Goal: Task Accomplishment & Management: Complete application form

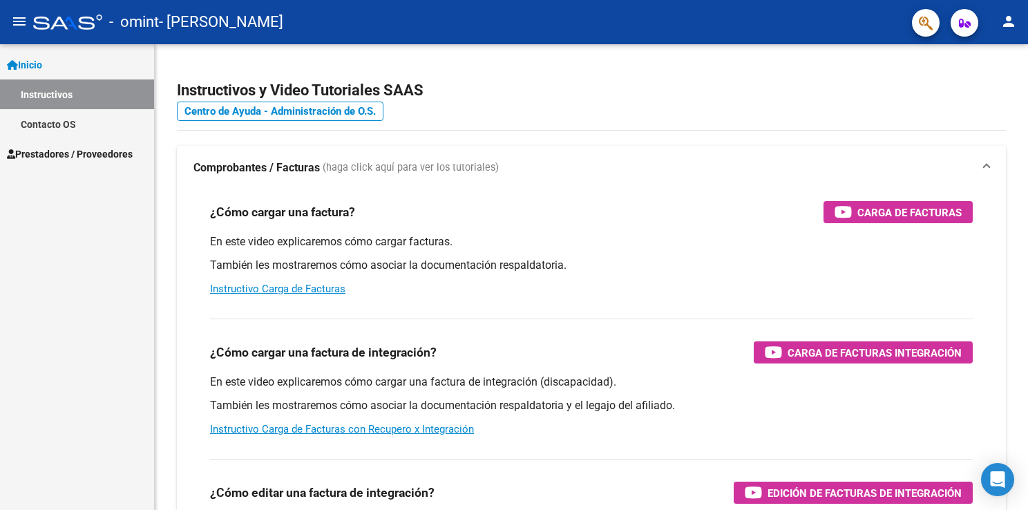
click at [42, 62] on span "Inicio" at bounding box center [24, 64] width 35 height 15
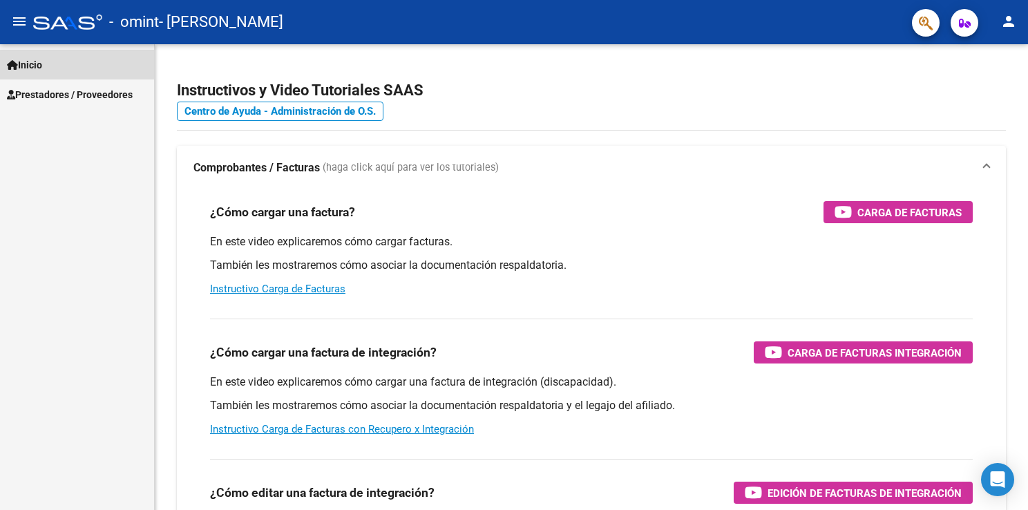
click at [42, 62] on span "Inicio" at bounding box center [24, 64] width 35 height 15
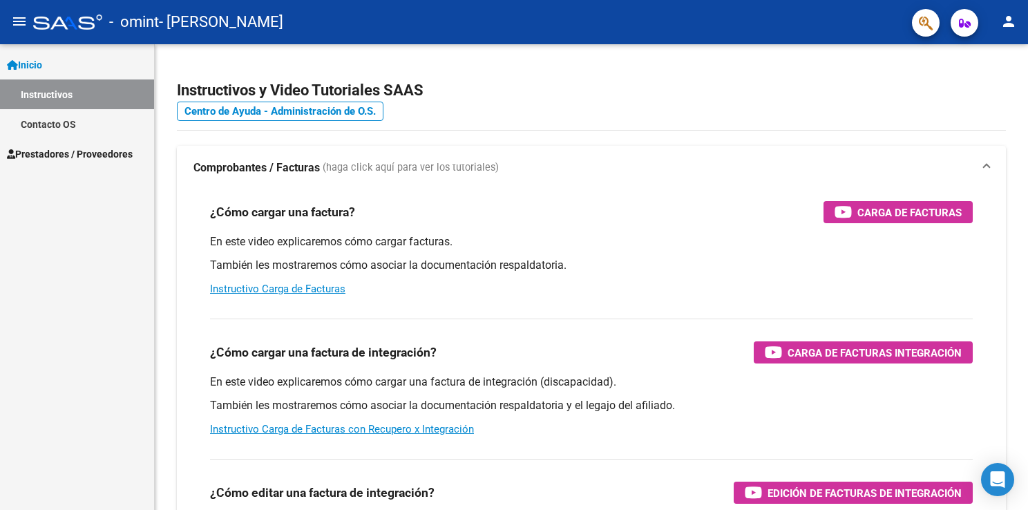
click at [61, 153] on span "Prestadores / Proveedores" at bounding box center [70, 153] width 126 height 15
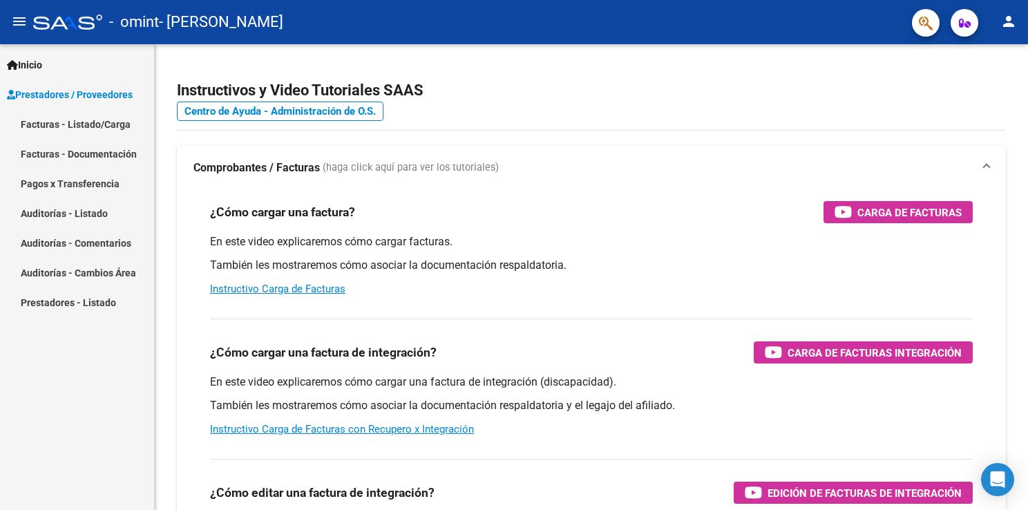
click at [86, 129] on link "Facturas - Listado/Carga" at bounding box center [77, 124] width 154 height 30
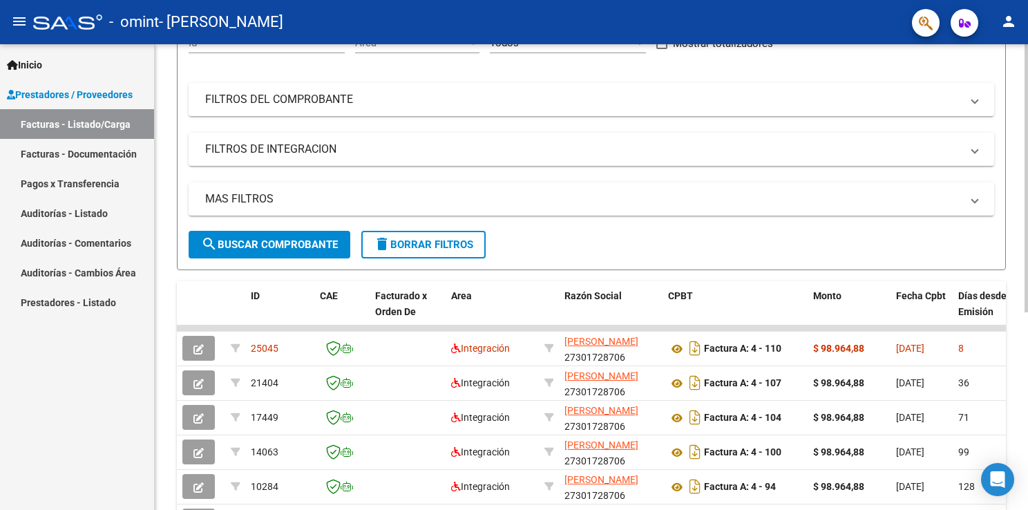
scroll to position [159, 0]
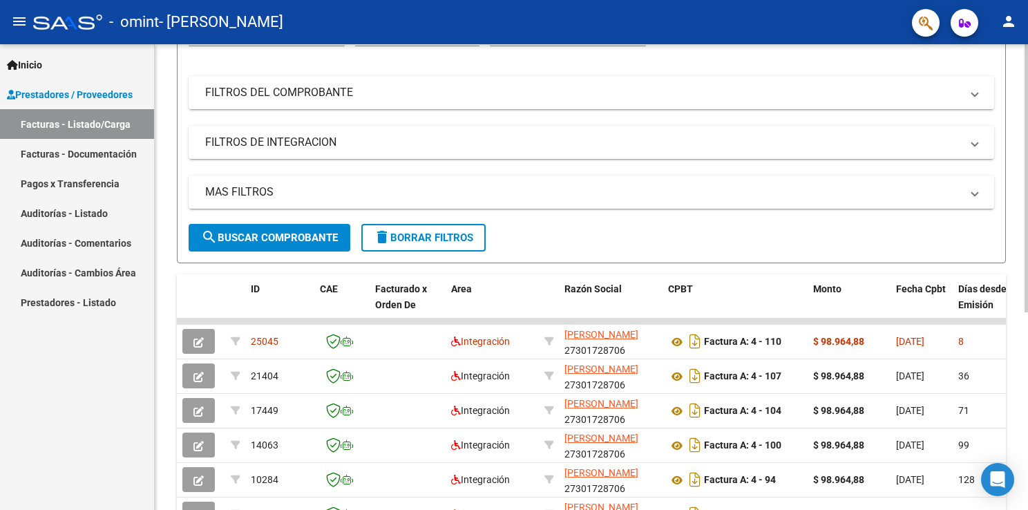
click at [758, 247] on html "menu - omint - [PERSON_NAME] person Inicio Instructivos Contacto OS Prestadores…" at bounding box center [514, 255] width 1028 height 510
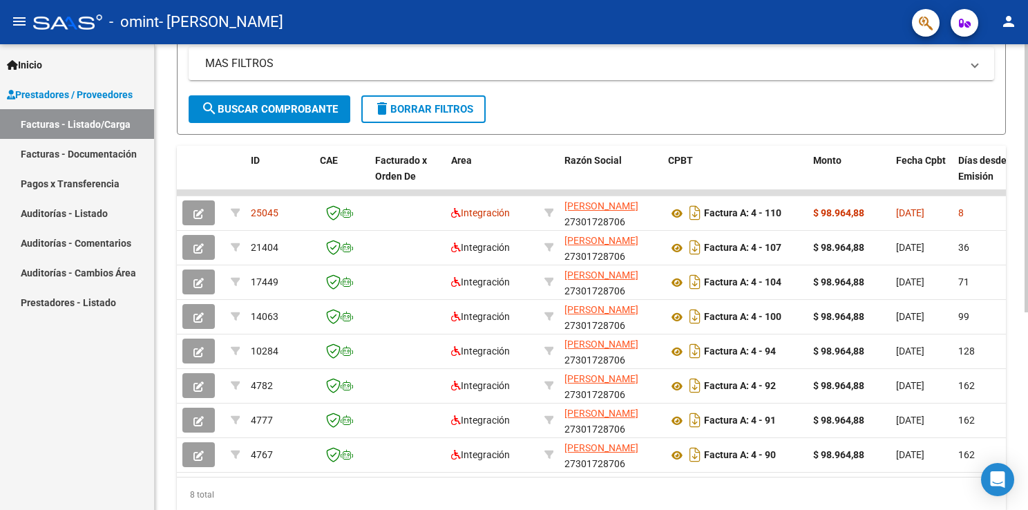
click at [758, 364] on div at bounding box center [1026, 348] width 3 height 268
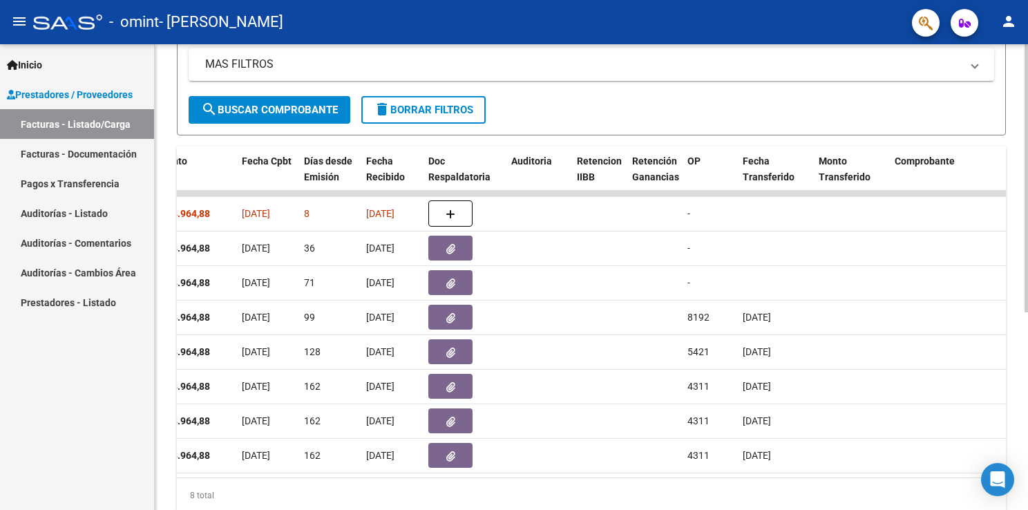
scroll to position [0, 649]
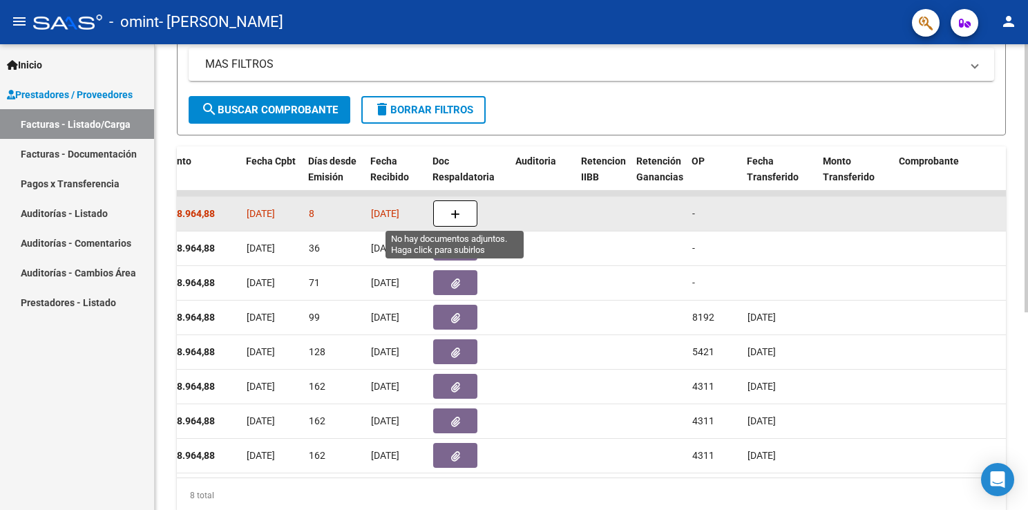
click at [455, 209] on icon "button" at bounding box center [455, 214] width 10 height 10
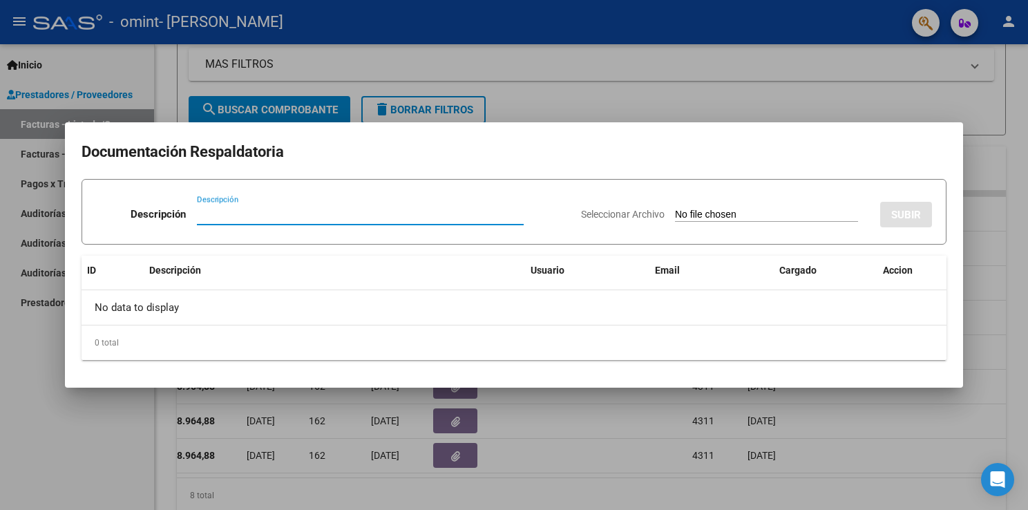
click at [702, 213] on input "Seleccionar Archivo" at bounding box center [766, 215] width 183 height 13
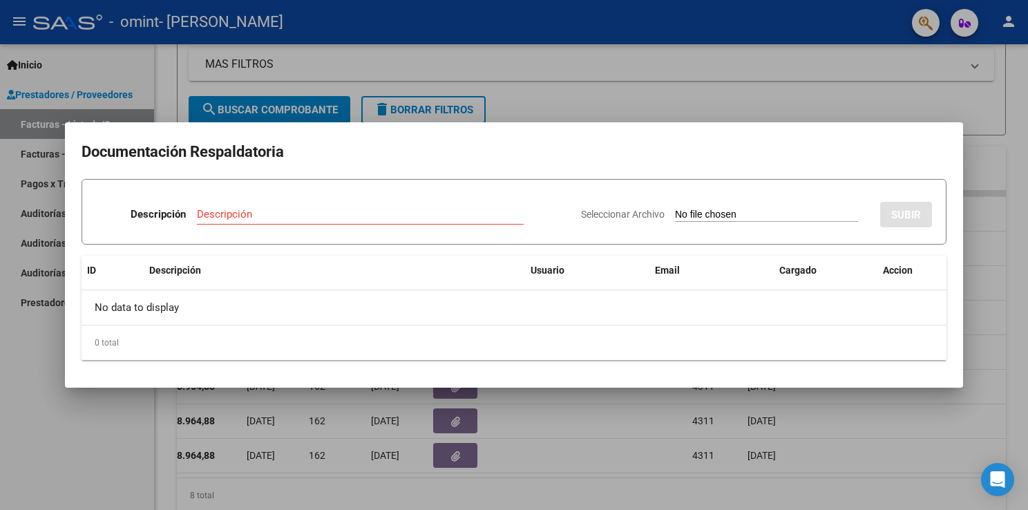
type input "C:\fakepath\[PERSON_NAME] septiembre .pdf"
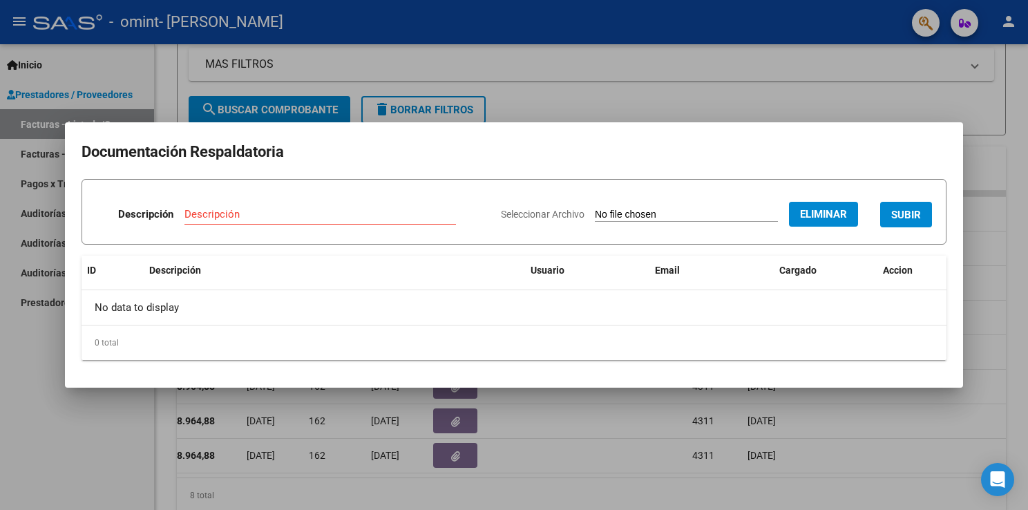
click at [232, 211] on input "Descripción" at bounding box center [320, 214] width 272 height 12
type input "asistencia"
click at [758, 218] on span "SUBIR" at bounding box center [906, 215] width 30 height 12
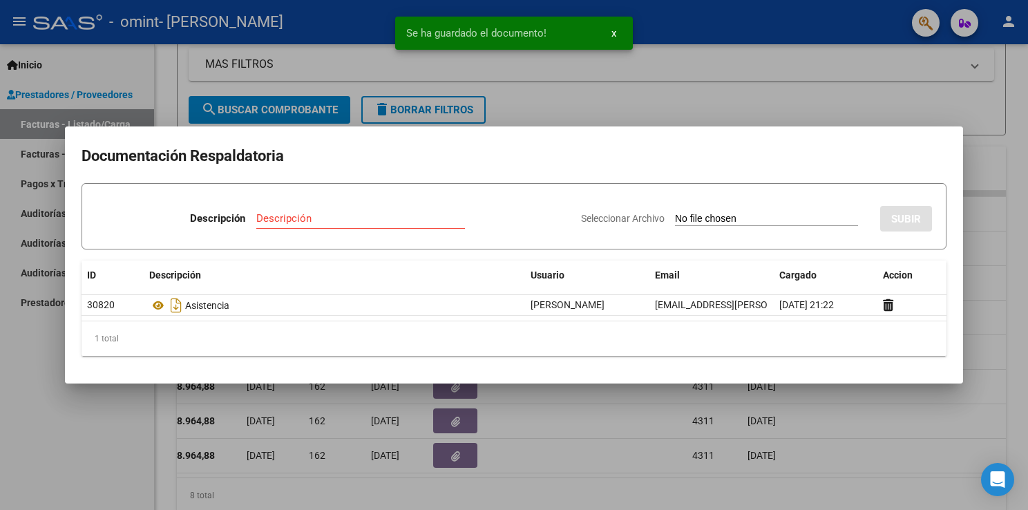
click at [758, 111] on div at bounding box center [514, 255] width 1028 height 510
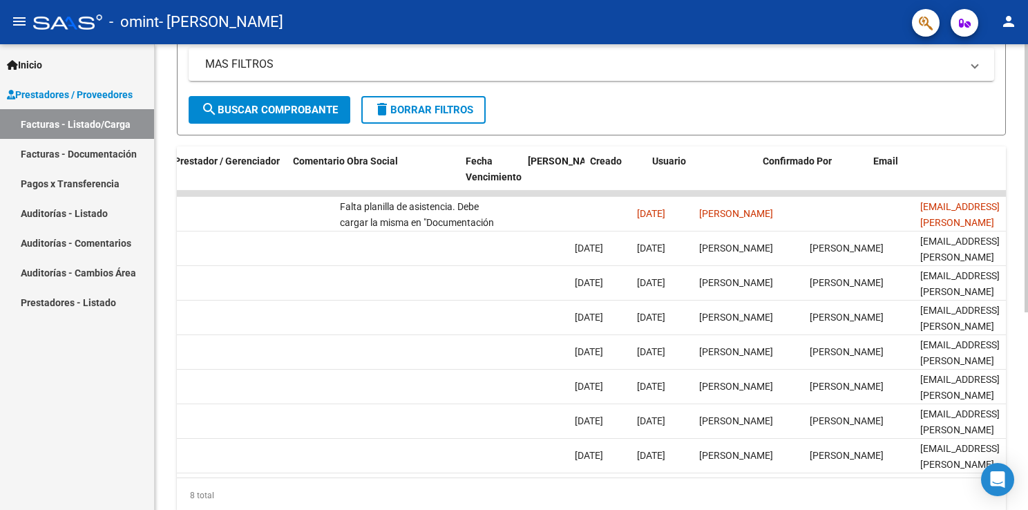
scroll to position [0, 2084]
